Goal: Task Accomplishment & Management: Manage account settings

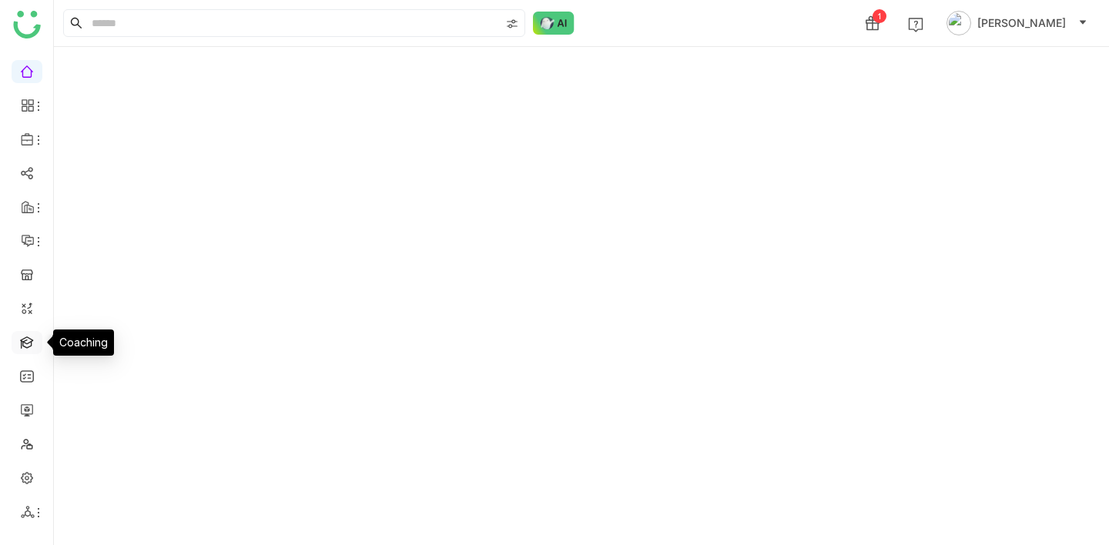
click at [22, 340] on link at bounding box center [27, 341] width 14 height 13
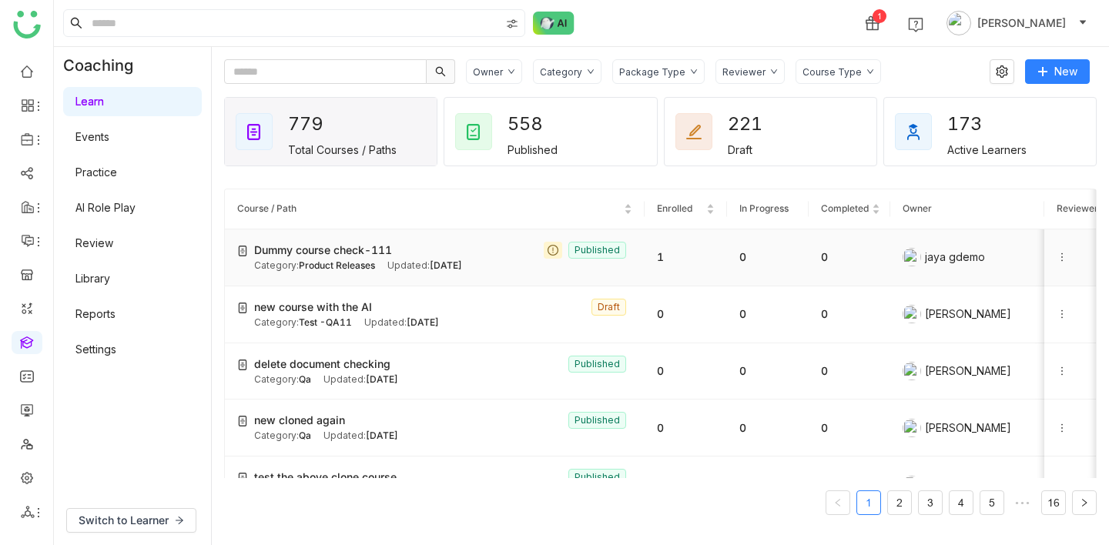
click at [360, 270] on span "Product Releases" at bounding box center [337, 266] width 76 height 12
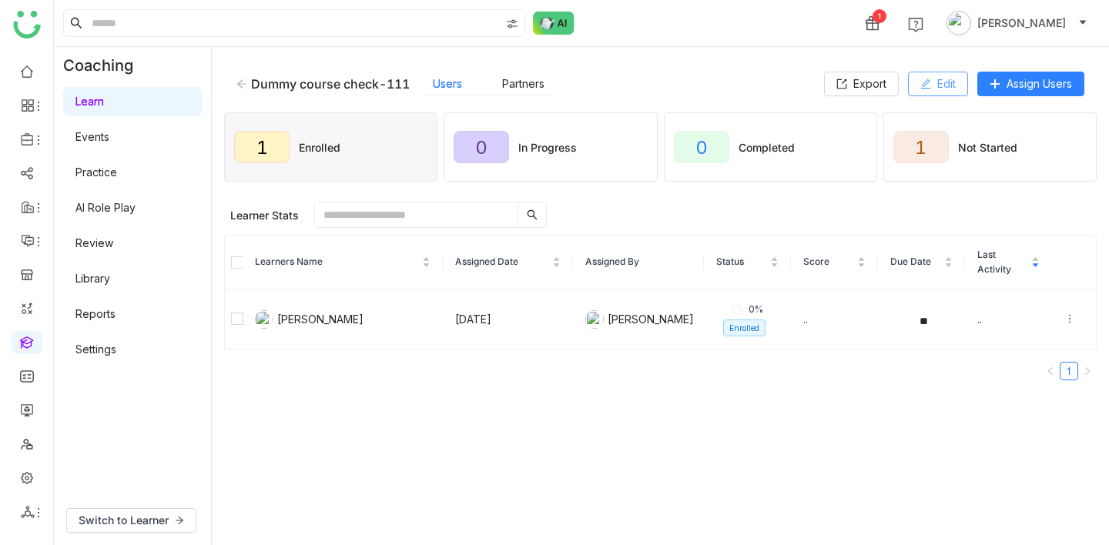
click at [920, 72] on button "Edit" at bounding box center [938, 84] width 60 height 25
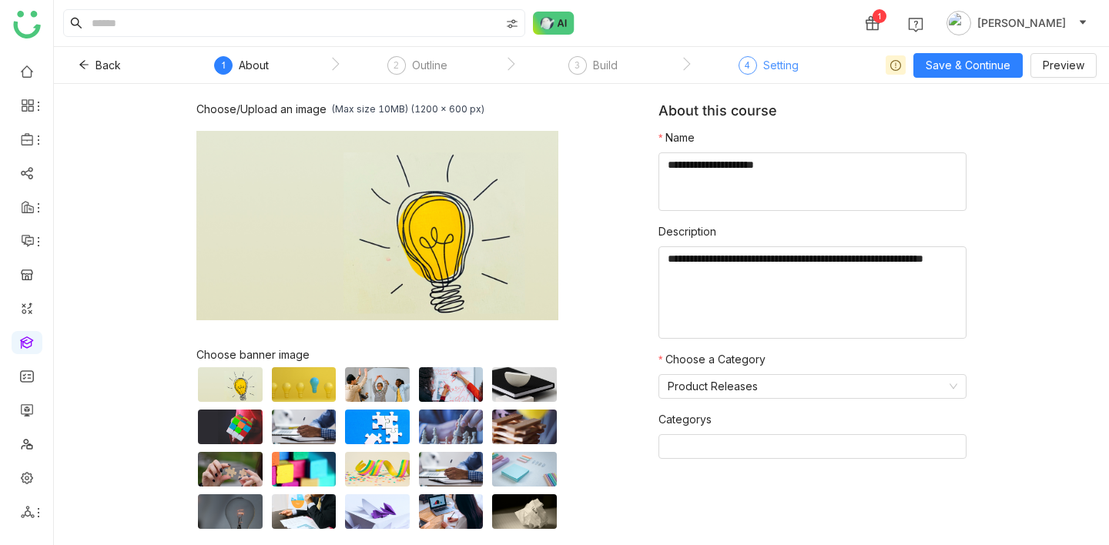
click at [786, 65] on div "Setting" at bounding box center [780, 65] width 35 height 18
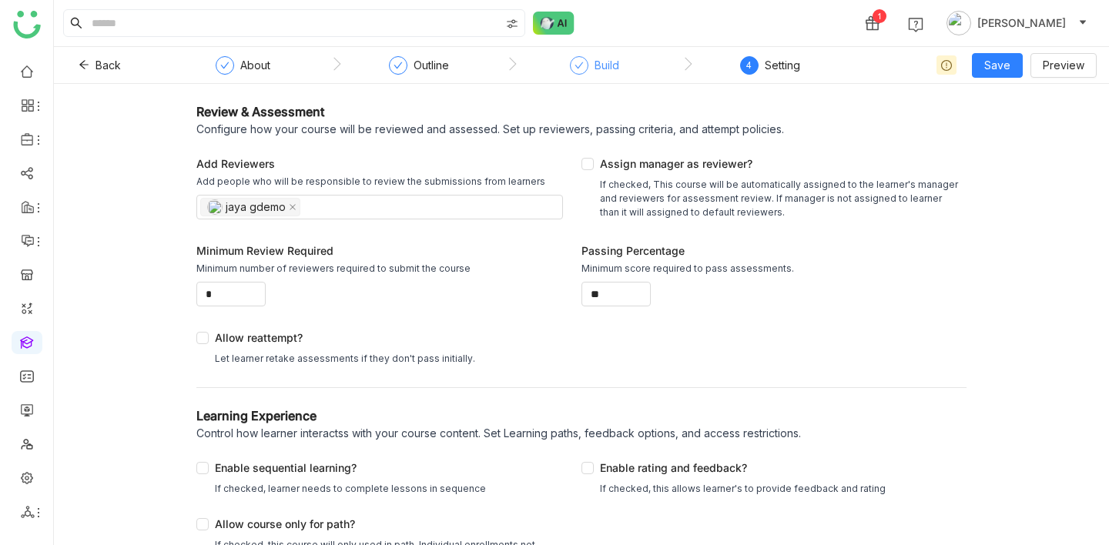
click at [602, 66] on div "Build" at bounding box center [607, 65] width 25 height 18
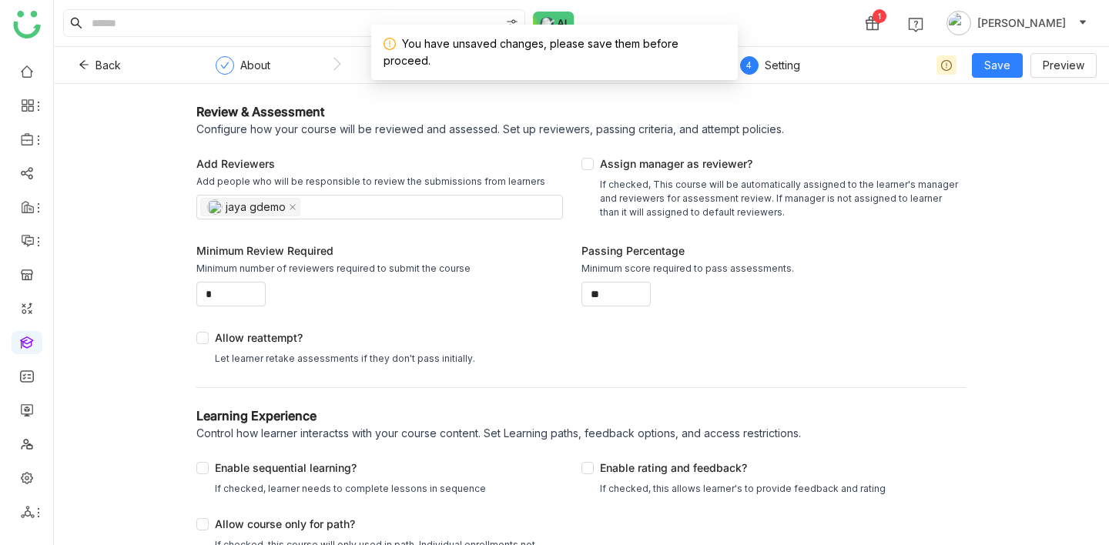
click at [757, 64] on div "4" at bounding box center [749, 65] width 18 height 18
click at [840, 216] on div "If checked, This course will be automatically assigned to the learner's manager…" at bounding box center [780, 199] width 360 height 42
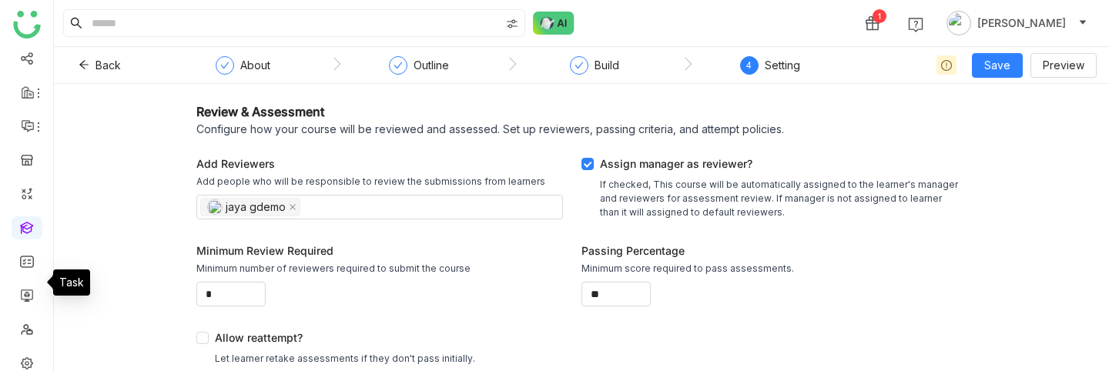
scroll to position [125, 0]
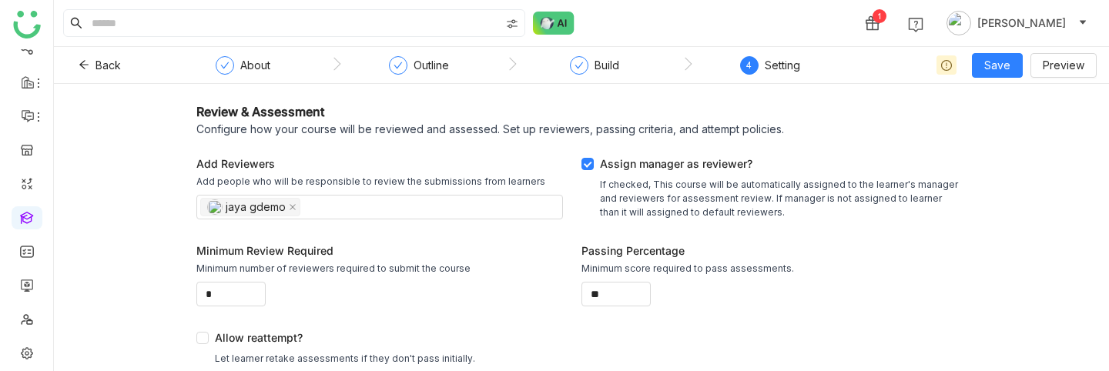
click at [26, 223] on link at bounding box center [27, 216] width 14 height 13
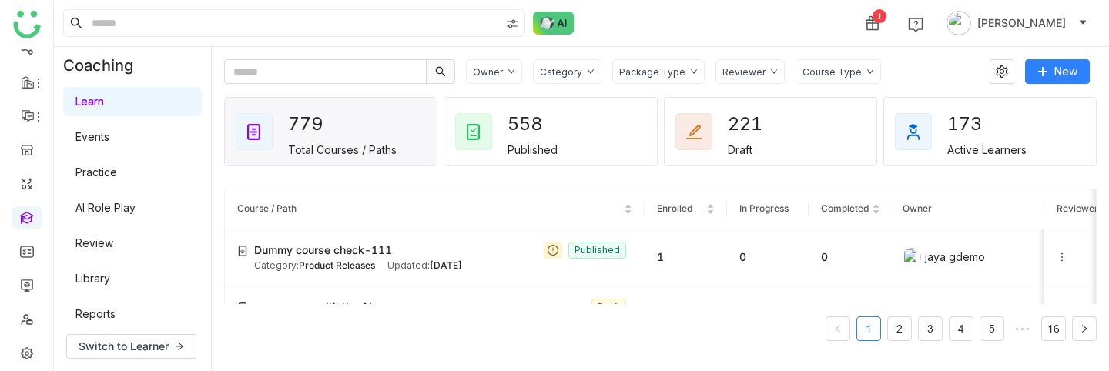
click at [136, 206] on link "AI Role Play" at bounding box center [105, 207] width 60 height 13
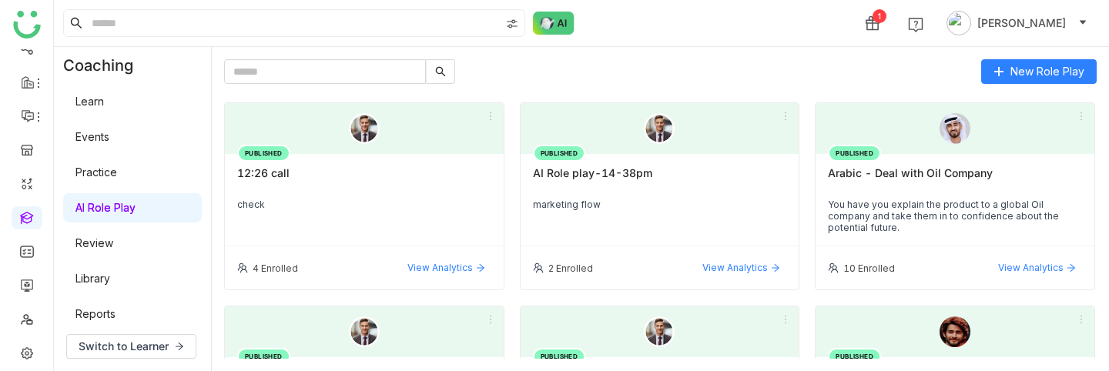
click at [389, 181] on div "12:26 call" at bounding box center [364, 179] width 254 height 26
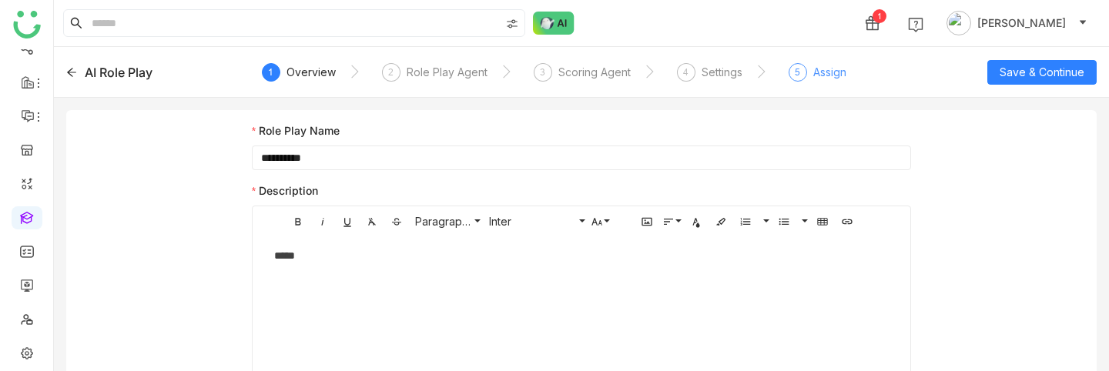
click at [822, 77] on div "Assign" at bounding box center [829, 72] width 33 height 18
